Goal: Task Accomplishment & Management: Use online tool/utility

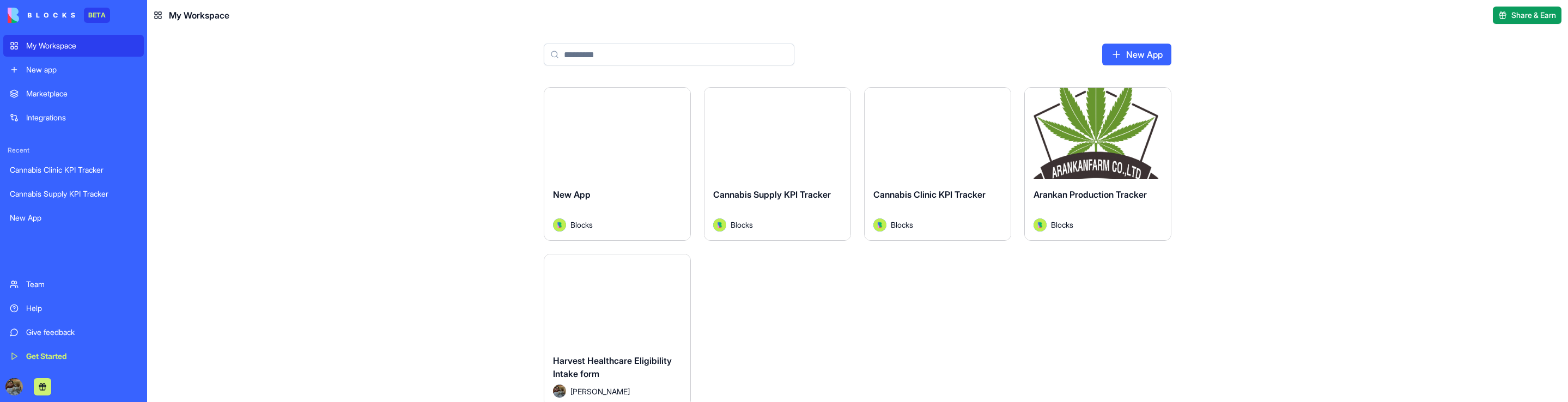
click at [1120, 135] on button "Launch" at bounding box center [1098, 133] width 82 height 22
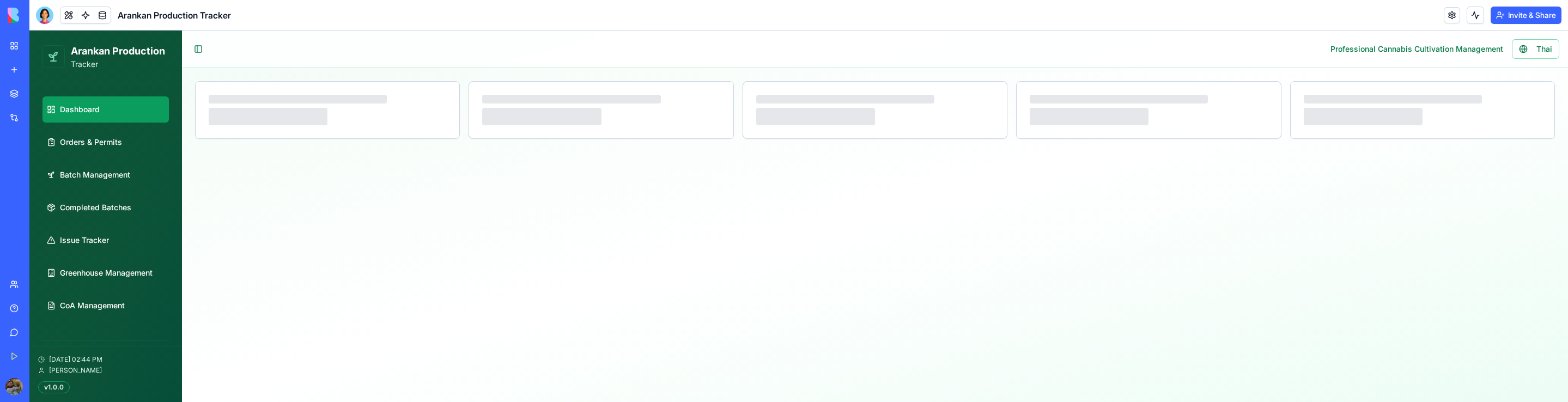
select select "**"
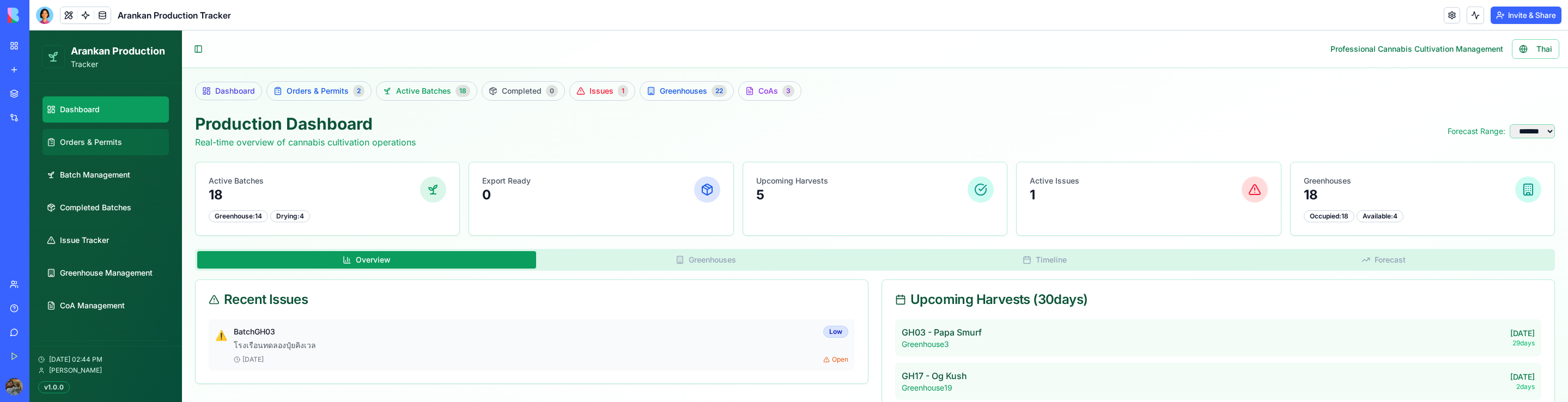
click at [110, 144] on span "Orders & Permits" at bounding box center [91, 142] width 62 height 11
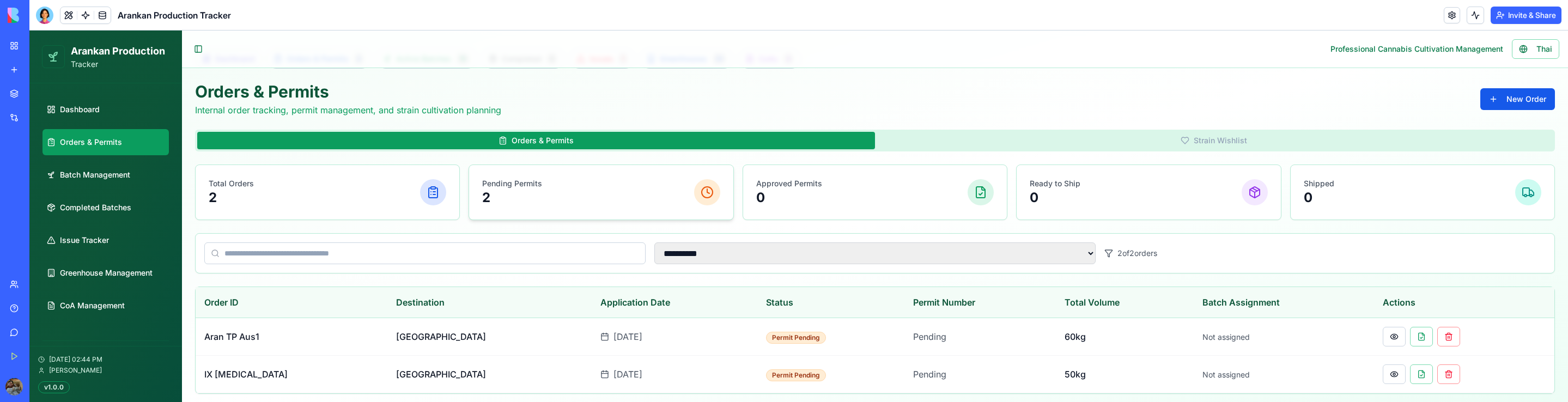
scroll to position [50, 0]
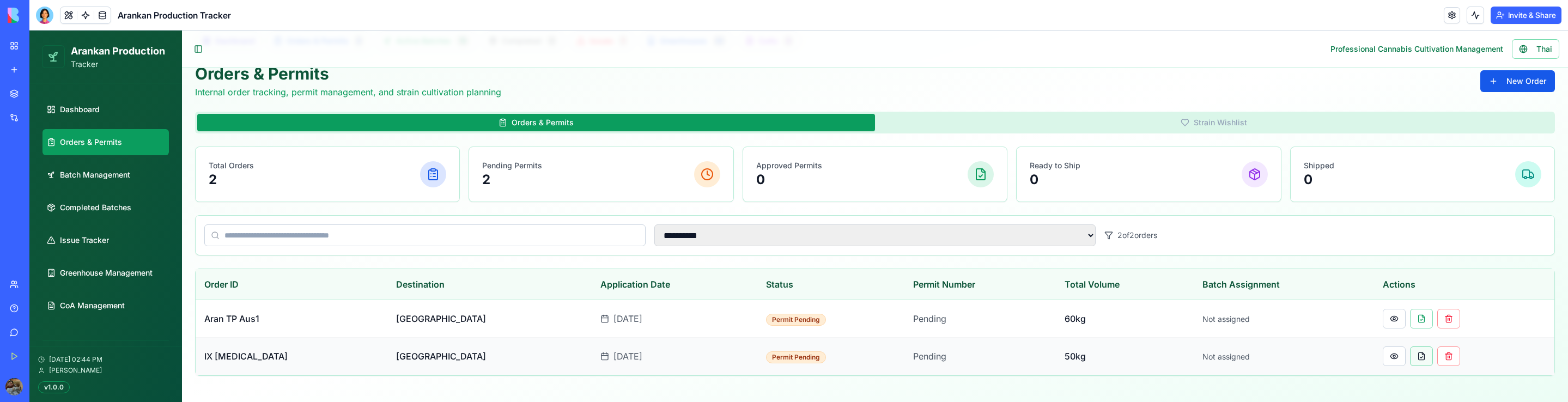
click at [1410, 356] on button at bounding box center [1421, 356] width 23 height 20
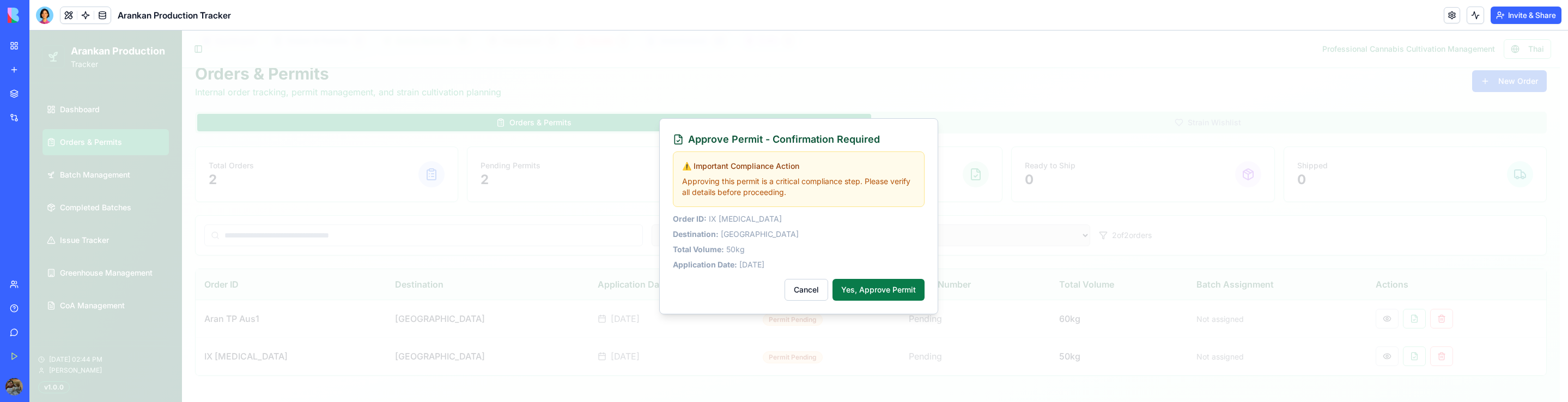
click at [870, 286] on button "Yes, Approve Permit" at bounding box center [878, 290] width 92 height 22
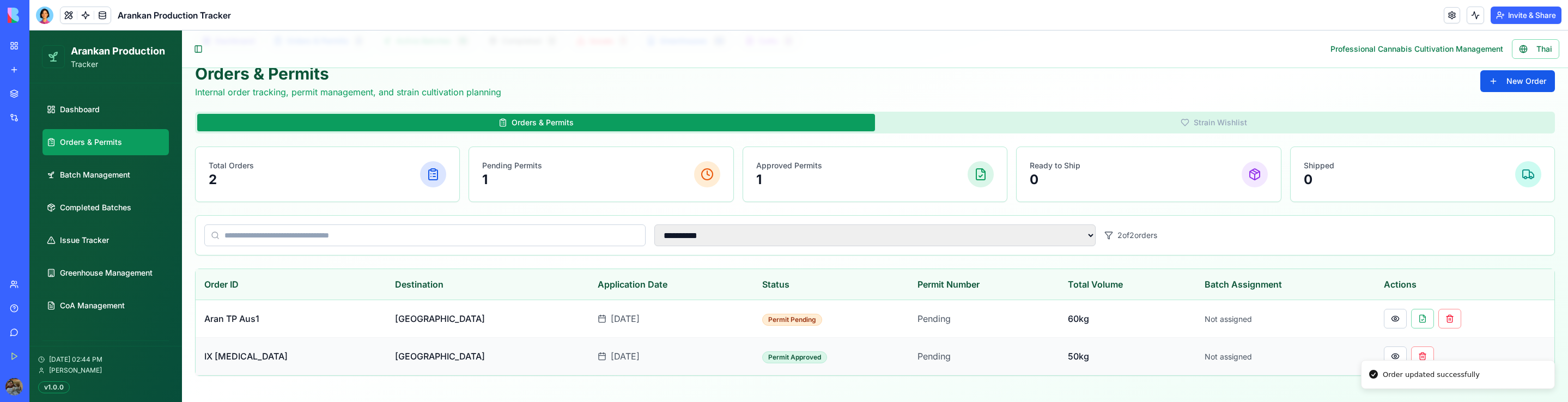
click at [1323, 359] on td "Not assigned" at bounding box center [1285, 356] width 179 height 37
click at [1383, 353] on button at bounding box center [1395, 356] width 23 height 20
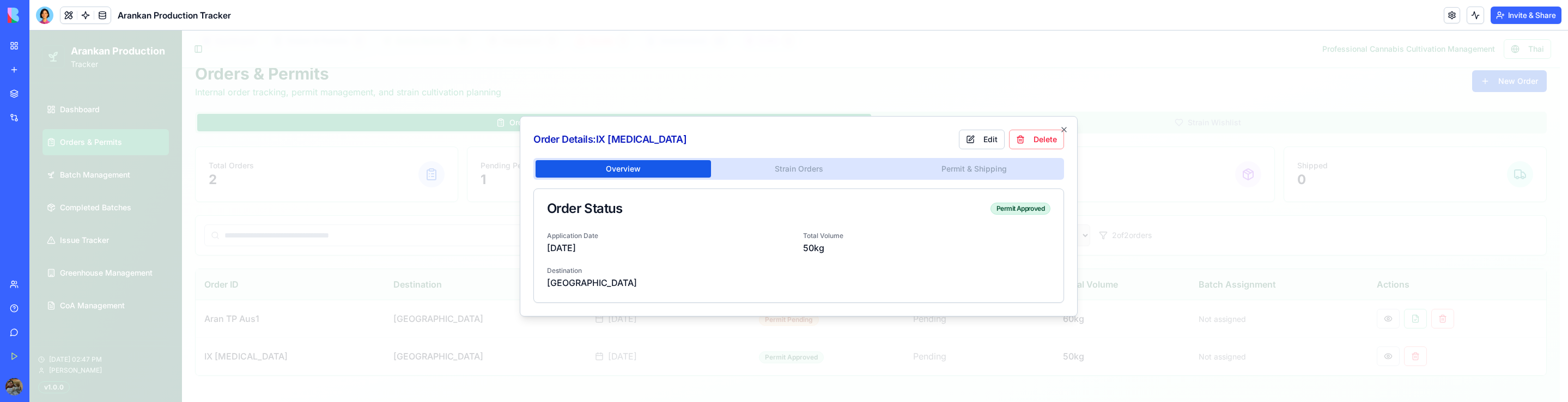
click at [792, 173] on div "Overview Strain Orders Permit & Shipping Order Status Permit Approved Applicati…" at bounding box center [798, 230] width 530 height 145
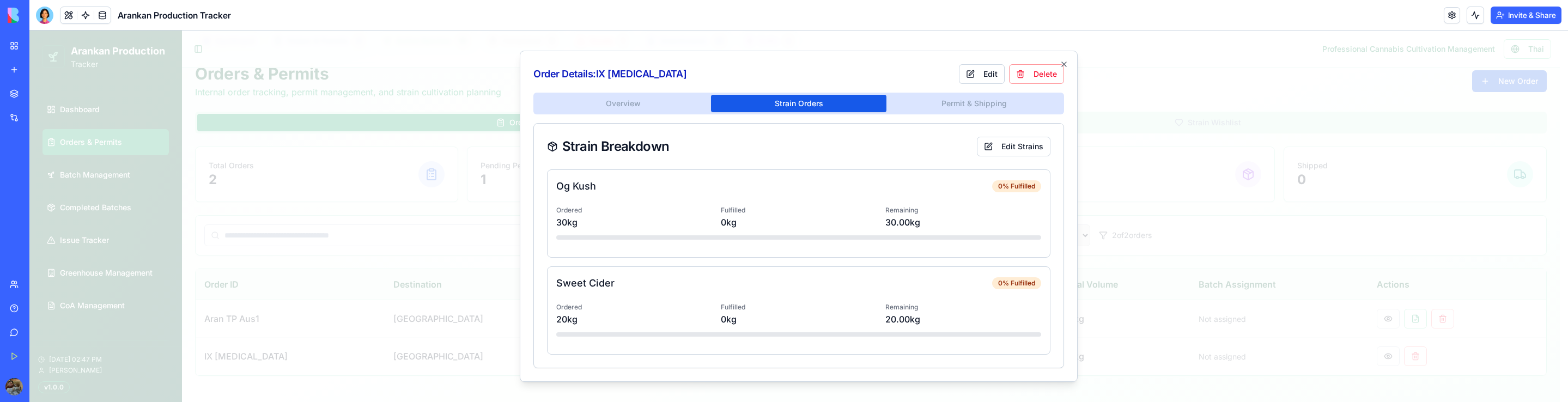
click at [925, 105] on div "Order Details: IX [MEDICAL_DATA] Edit Delete Overview Strain Orders Permit & Sh…" at bounding box center [798, 217] width 558 height 331
click at [833, 150] on div "Overview Strain Orders Permit & Shipping Strain Breakdown Edit Strains Og Kush …" at bounding box center [798, 230] width 530 height 276
click at [653, 103] on body "**********" at bounding box center [795, 191] width 1530 height 422
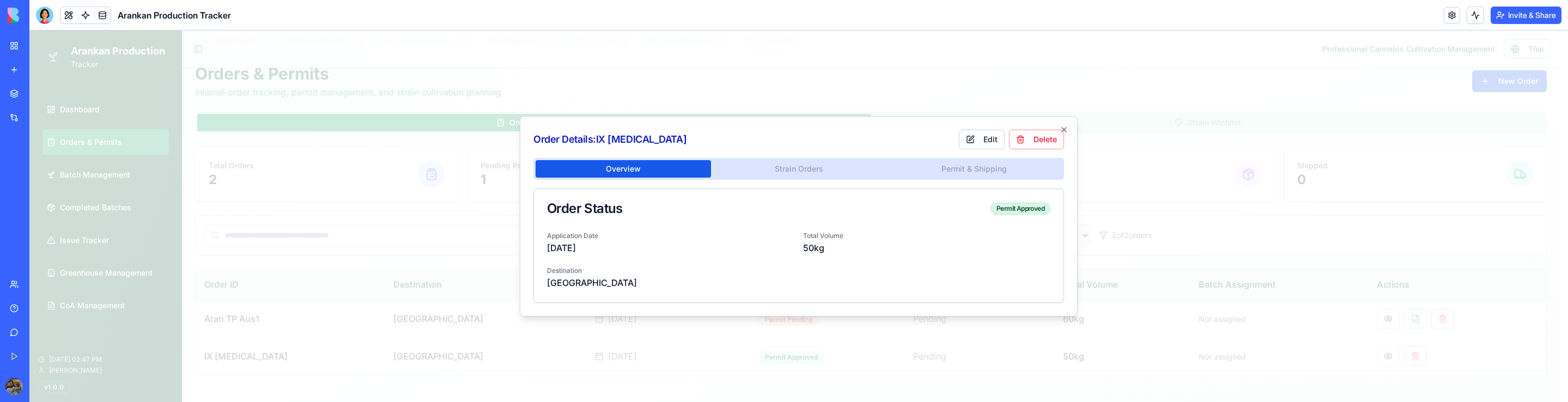
click at [789, 170] on div "Overview Strain Orders Permit & Shipping Order Status Permit Approved Applicati…" at bounding box center [798, 230] width 530 height 145
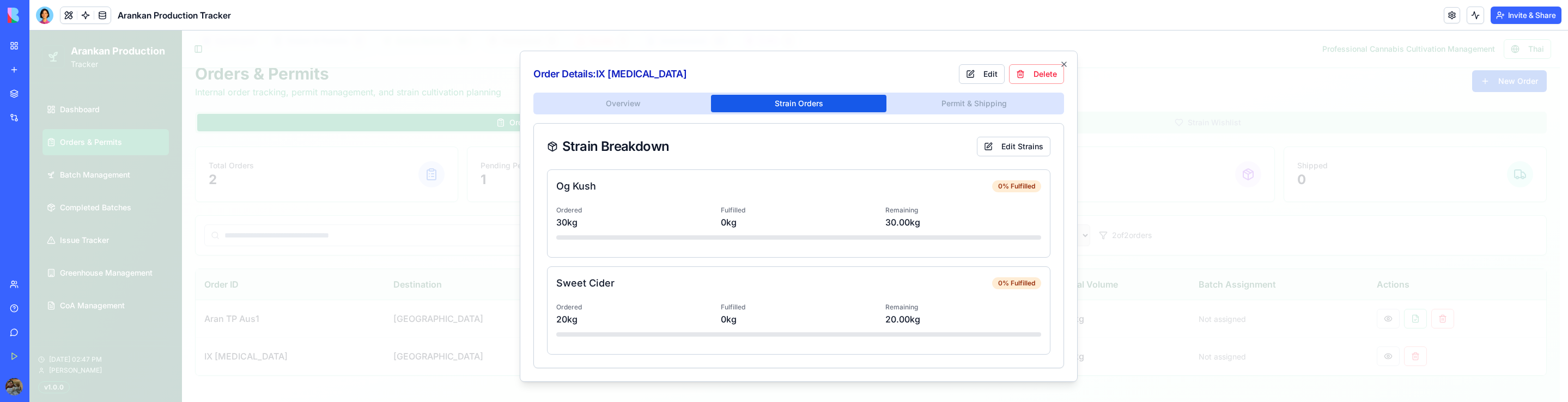
click at [925, 115] on div "Overview Strain Orders Permit & Shipping Strain Breakdown Edit Strains Og Kush …" at bounding box center [798, 230] width 530 height 276
click at [928, 109] on div "Order Details: IX [MEDICAL_DATA] Edit Delete Overview Strain Orders Permit & Sh…" at bounding box center [798, 217] width 558 height 331
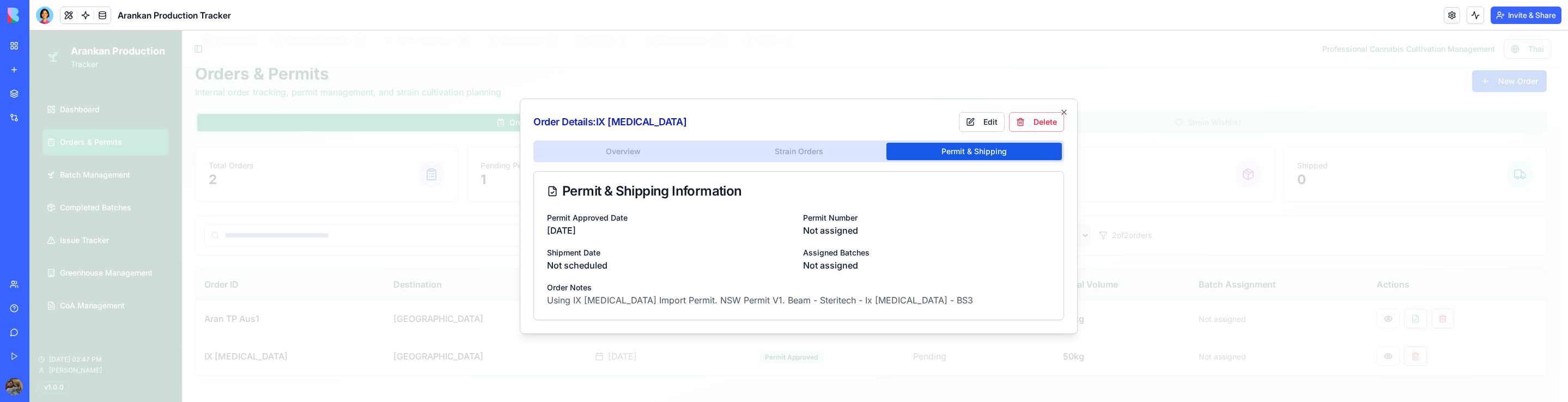
click at [681, 154] on div "Order Details: IX [MEDICAL_DATA] Edit Delete Overview Strain Orders Permit & Sh…" at bounding box center [798, 217] width 558 height 236
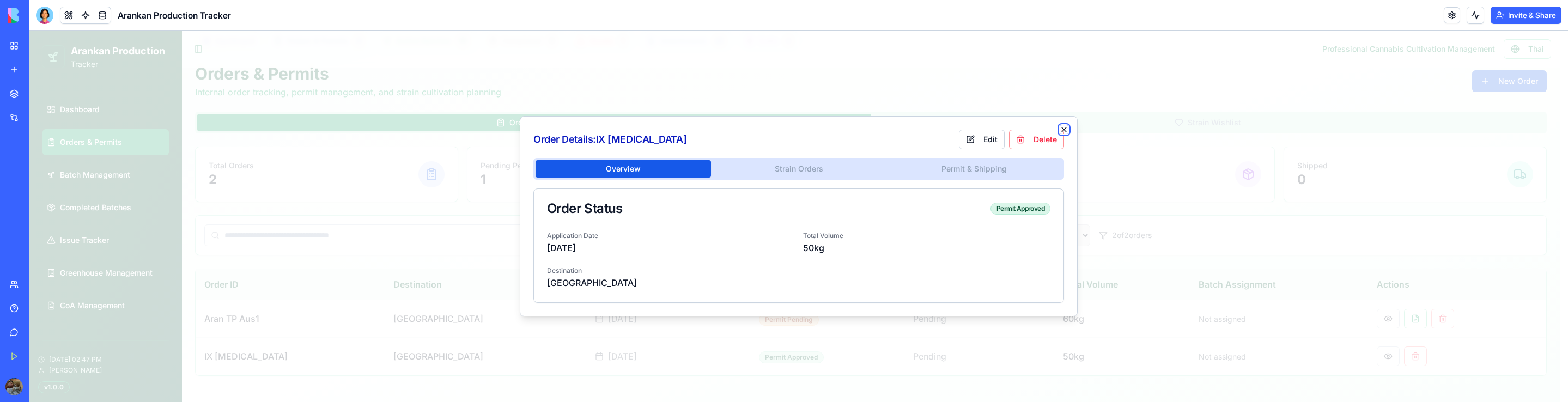
click at [1067, 128] on icon "button" at bounding box center [1064, 129] width 8 height 8
